Goal: Task Accomplishment & Management: Use online tool/utility

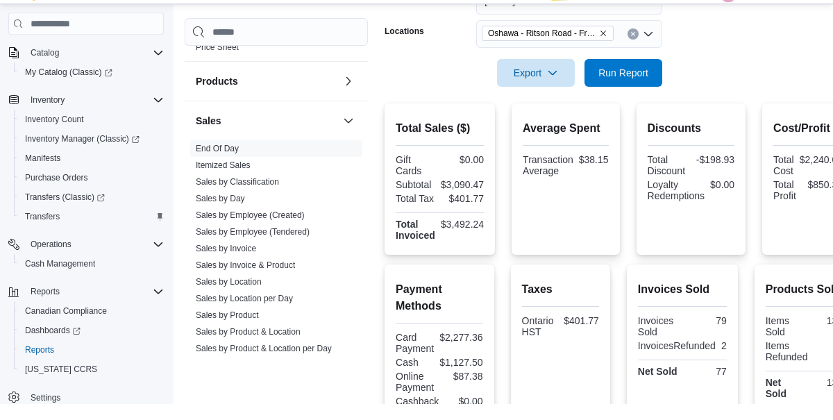
scroll to position [248, 0]
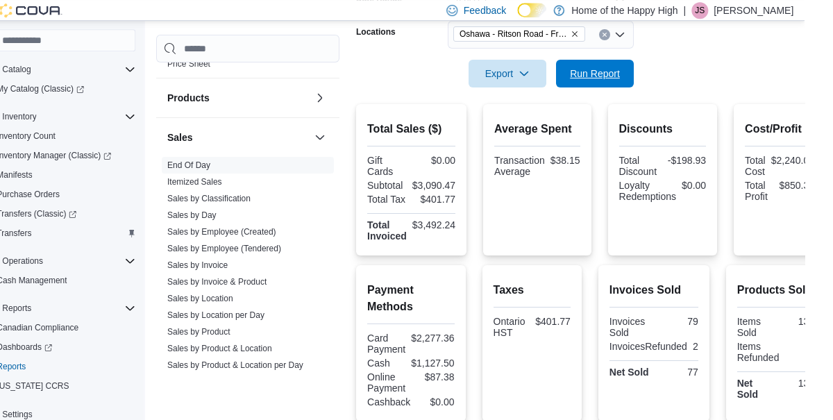
click at [628, 74] on span "Run Report" at bounding box center [623, 74] width 50 height 14
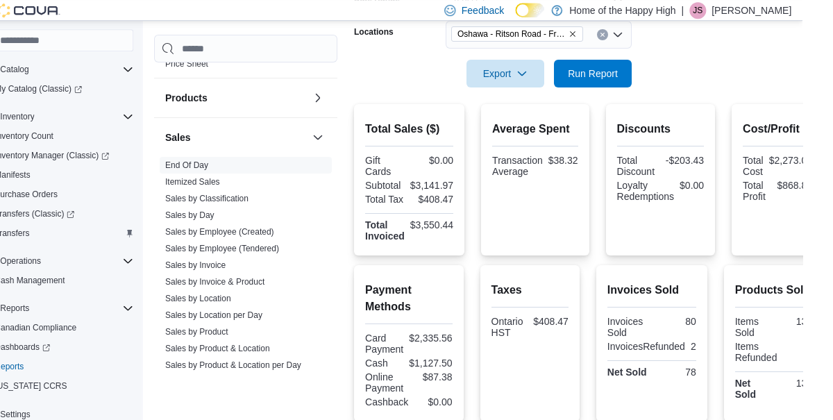
click at [237, 293] on link "Sales by Location" at bounding box center [229, 298] width 66 height 10
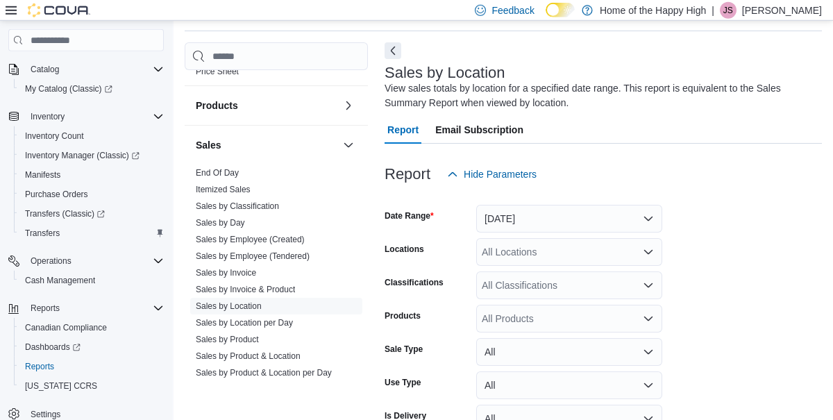
scroll to position [46, 0]
click at [556, 232] on button "[DATE]" at bounding box center [569, 218] width 186 height 28
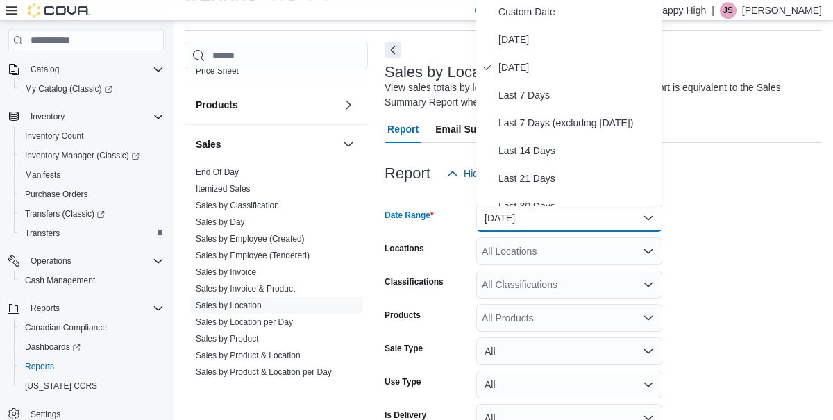
click at [765, 281] on form "Date Range [DATE] Locations All Locations Classifications All Classifications P…" at bounding box center [602, 328] width 437 height 283
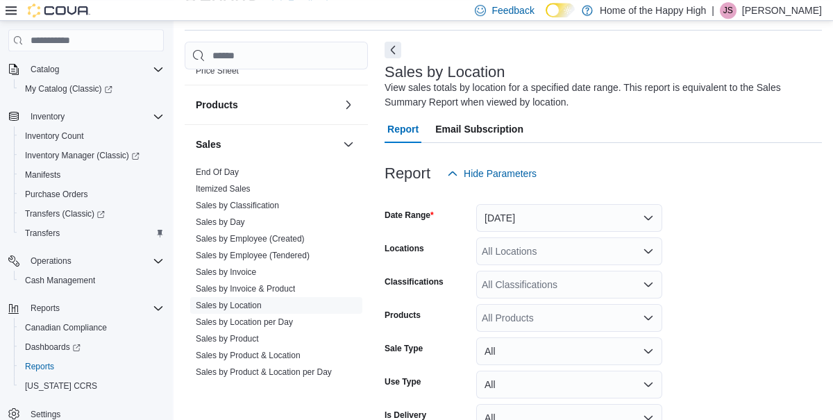
click at [604, 249] on div "All Locations" at bounding box center [569, 251] width 186 height 28
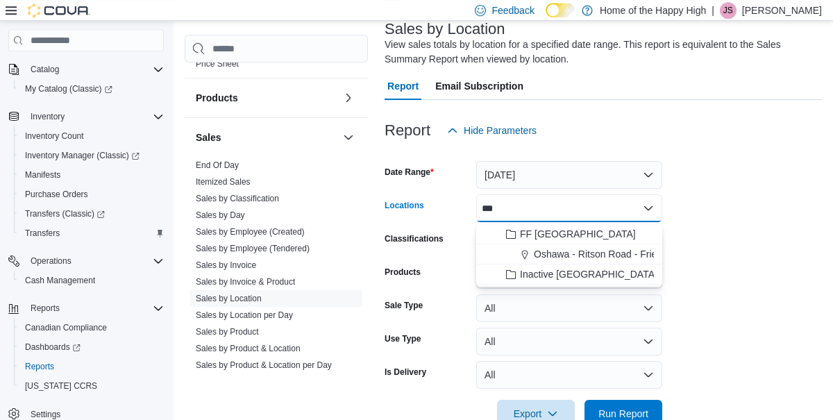
type input "***"
click at [646, 249] on span "Oshawa - Ritson Road - Friendly Stranger" at bounding box center [623, 254] width 181 height 14
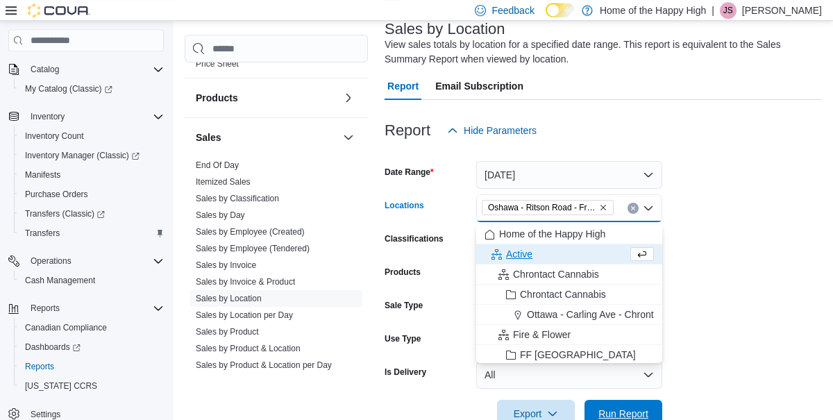
click at [642, 419] on span "Run Report" at bounding box center [623, 414] width 50 height 14
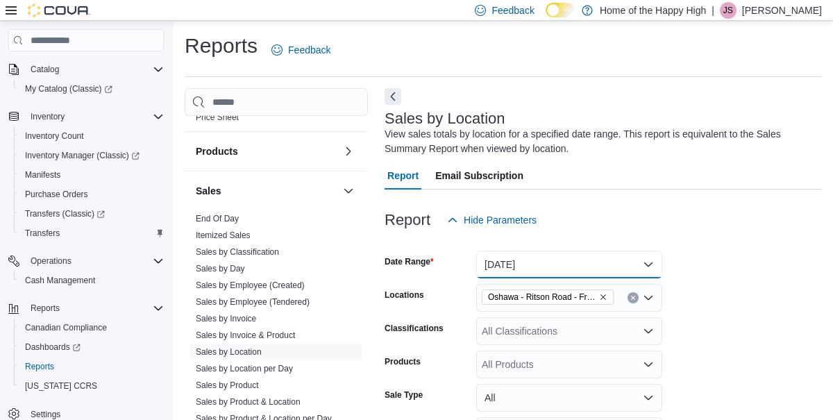
click at [635, 268] on button "[DATE]" at bounding box center [569, 264] width 186 height 28
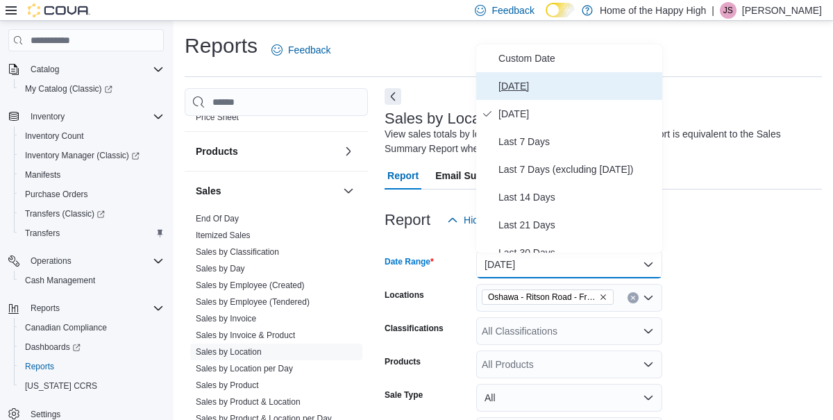
click at [504, 87] on span "[DATE]" at bounding box center [577, 86] width 158 height 17
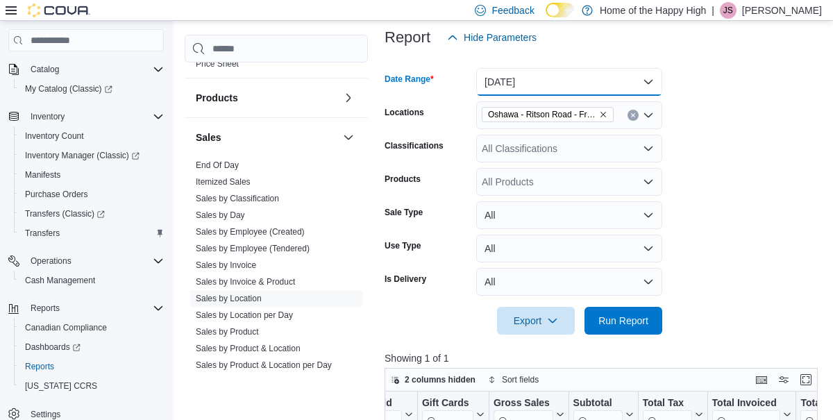
scroll to position [191, 0]
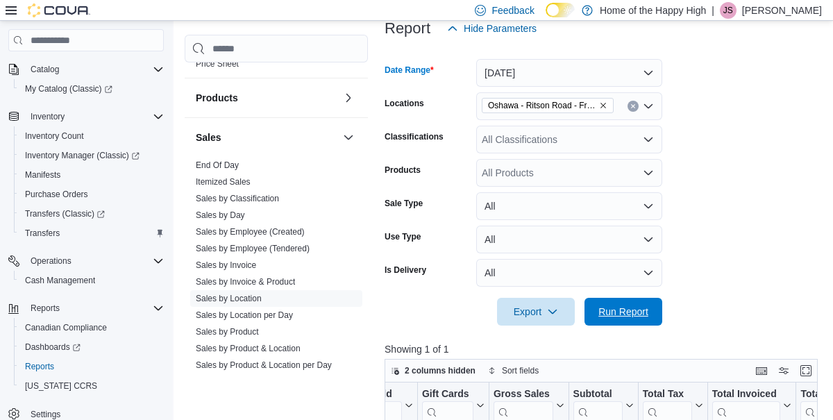
click at [627, 311] on span "Run Report" at bounding box center [623, 312] width 50 height 14
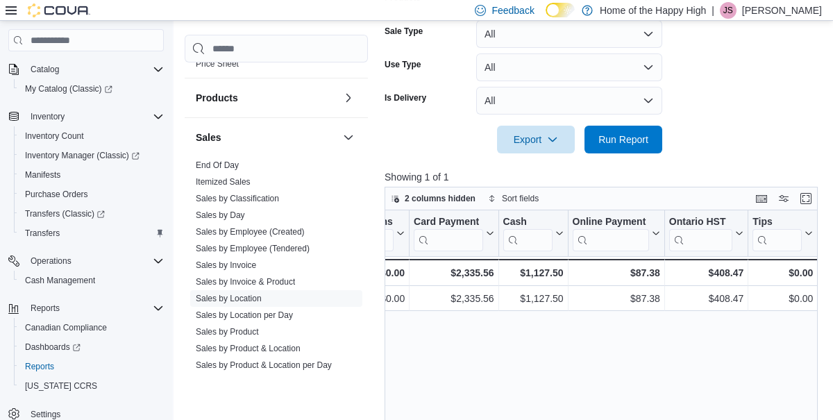
scroll to position [363, 0]
